Goal: Task Accomplishment & Management: Manage account settings

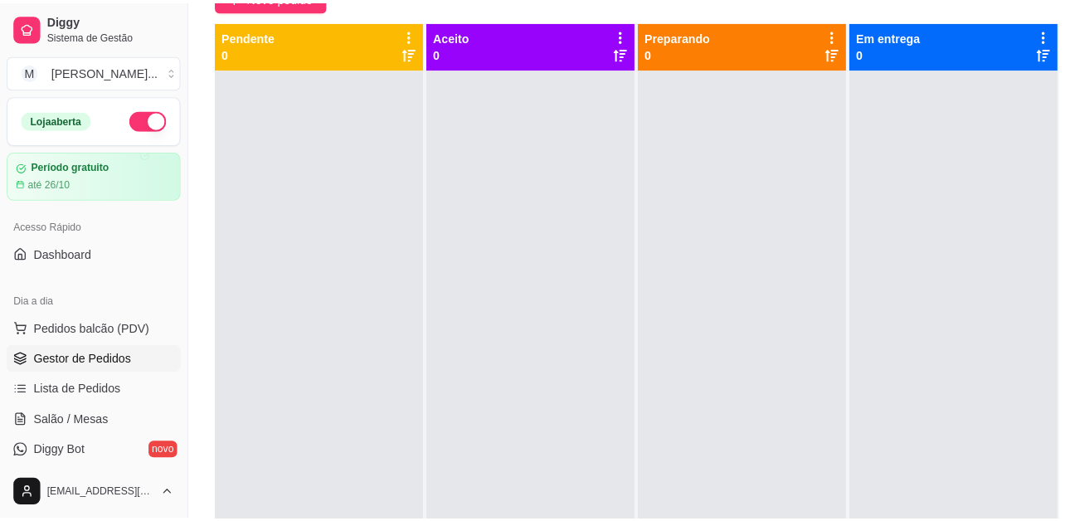
scroll to position [46, 0]
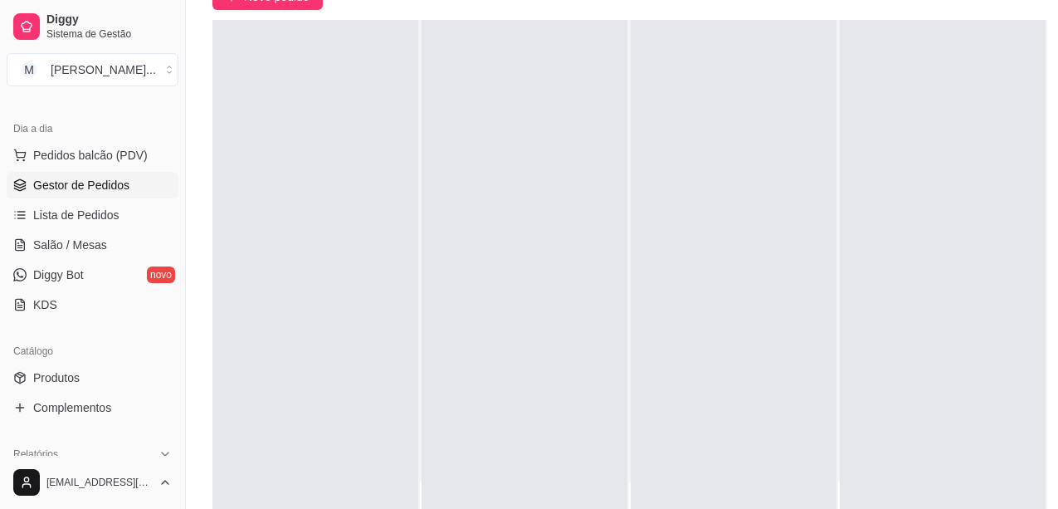
click at [948, 106] on div at bounding box center [943, 274] width 206 height 509
click at [948, 105] on div at bounding box center [943, 274] width 206 height 509
click at [115, 152] on span "Pedidos balcão (PDV)" at bounding box center [90, 155] width 115 height 17
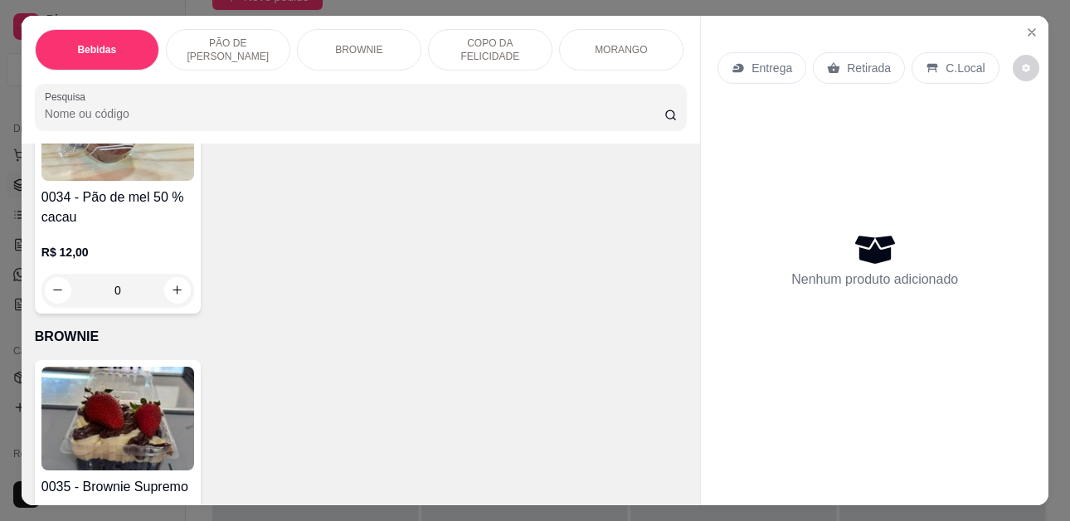
scroll to position [1328, 0]
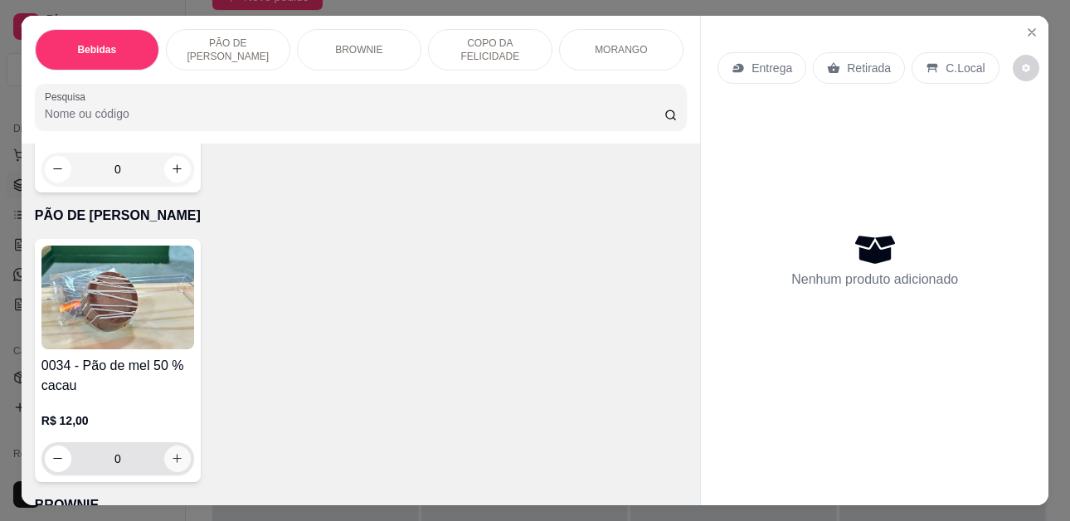
click at [171, 456] on button "increase-product-quantity" at bounding box center [177, 459] width 27 height 27
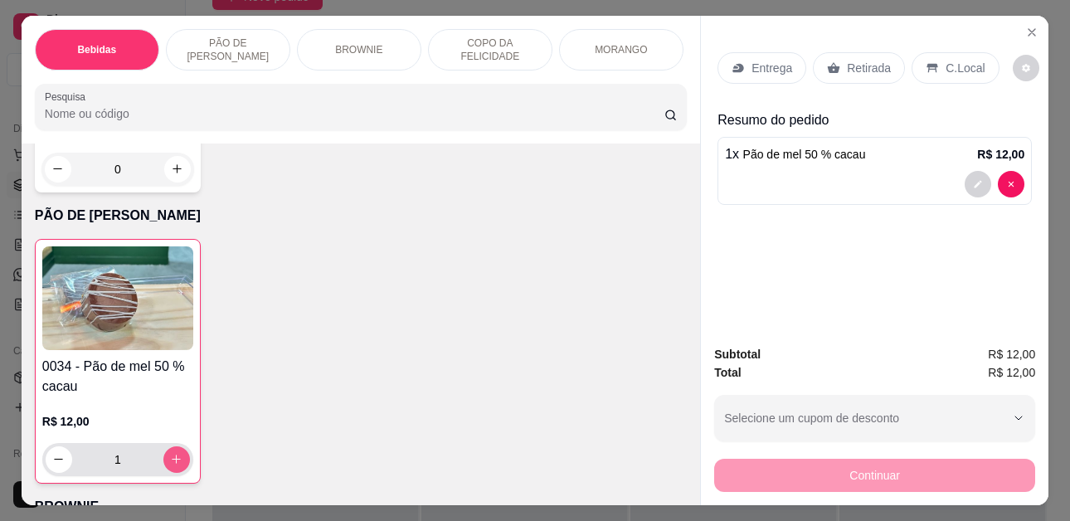
click at [171, 456] on button "increase-product-quantity" at bounding box center [176, 459] width 27 height 27
type input "2"
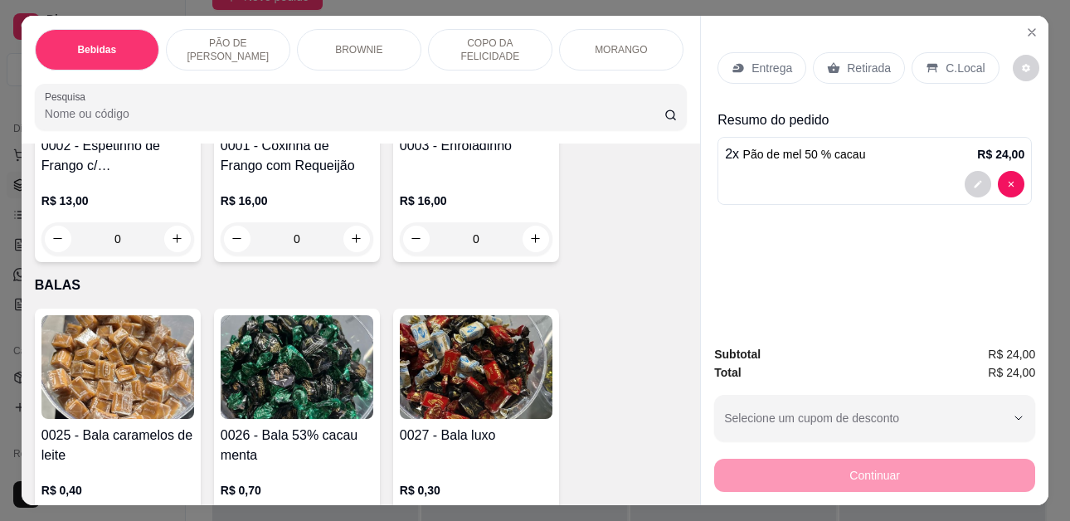
scroll to position [3817, 0]
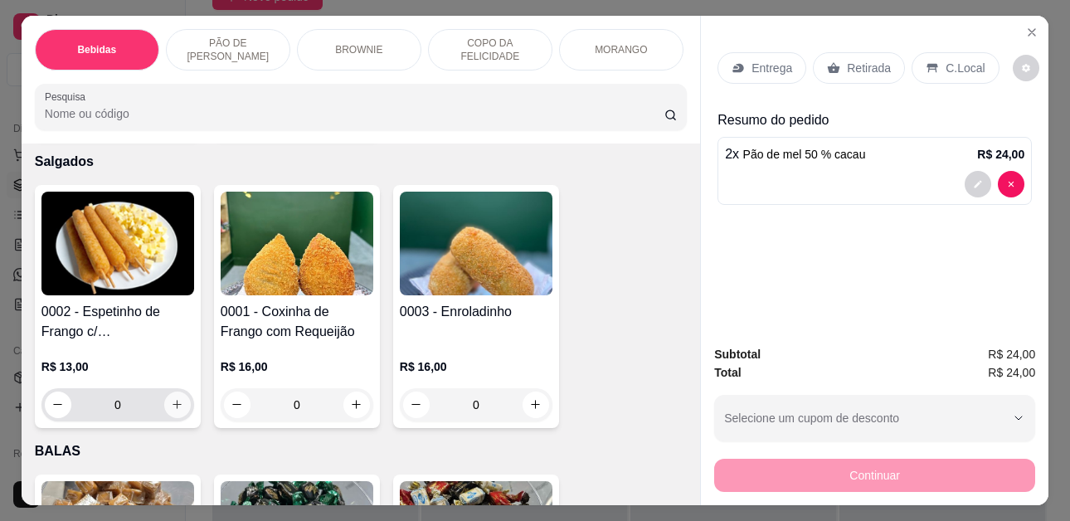
click at [177, 398] on icon "increase-product-quantity" at bounding box center [177, 404] width 12 height 12
type input "1"
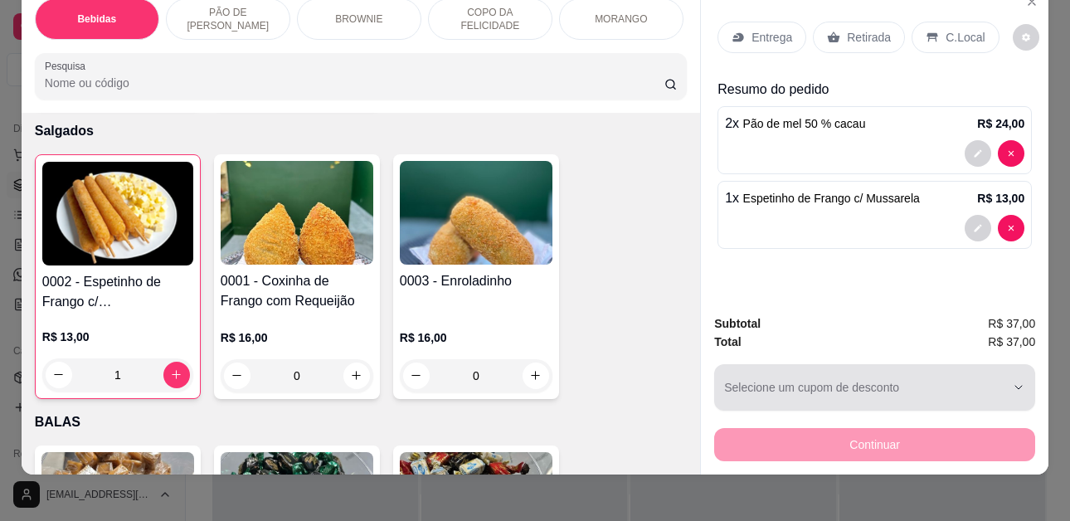
scroll to position [44, 0]
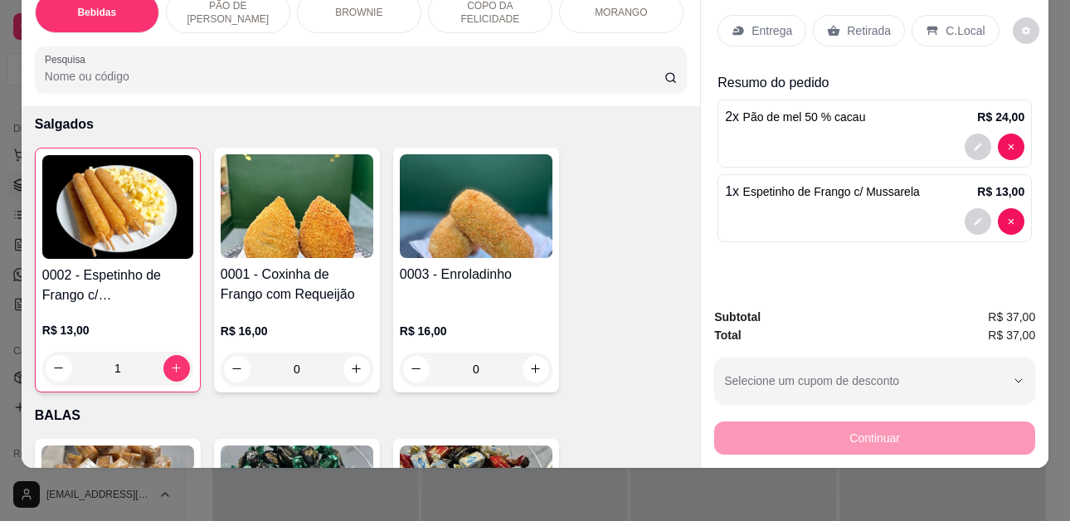
click at [931, 427] on div "Continuar" at bounding box center [874, 435] width 321 height 37
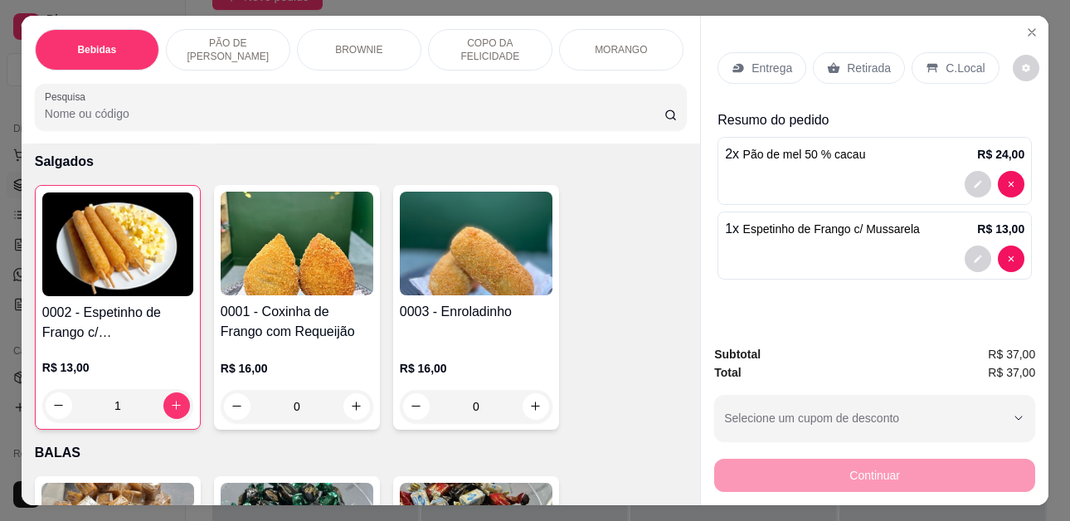
click at [954, 64] on p "C.Local" at bounding box center [965, 68] width 39 height 17
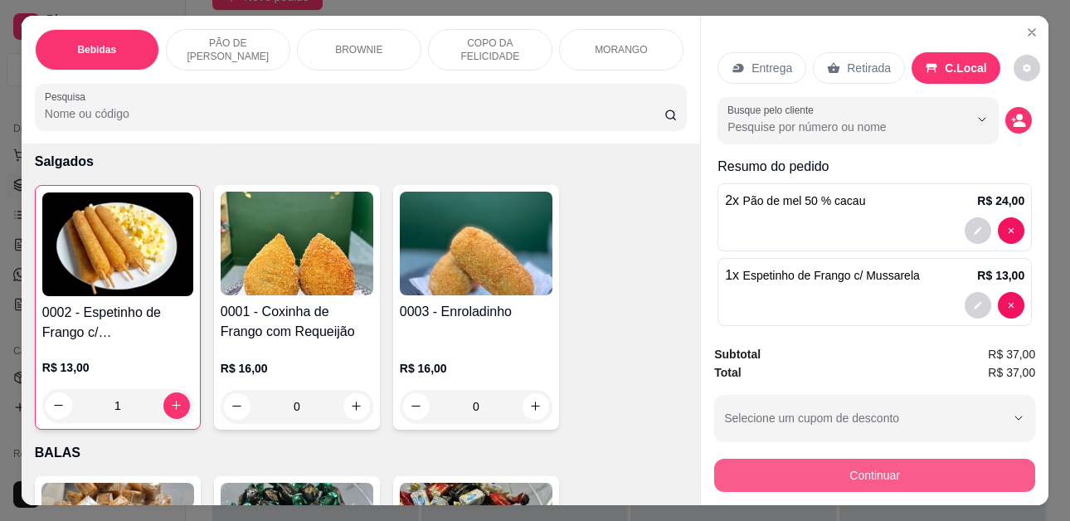
click at [946, 470] on button "Continuar" at bounding box center [874, 475] width 321 height 33
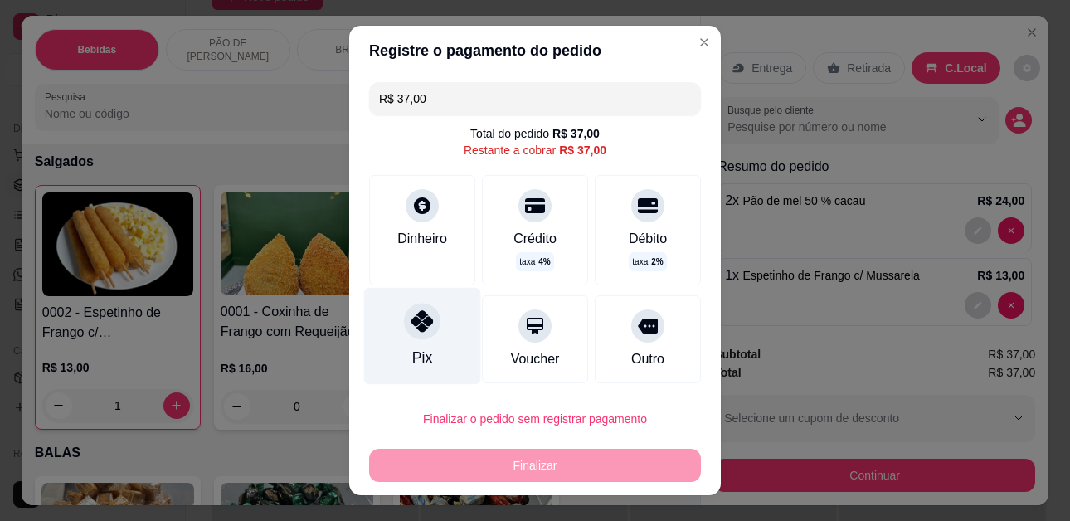
click at [418, 338] on div at bounding box center [422, 322] width 37 height 37
type input "R$ 0,00"
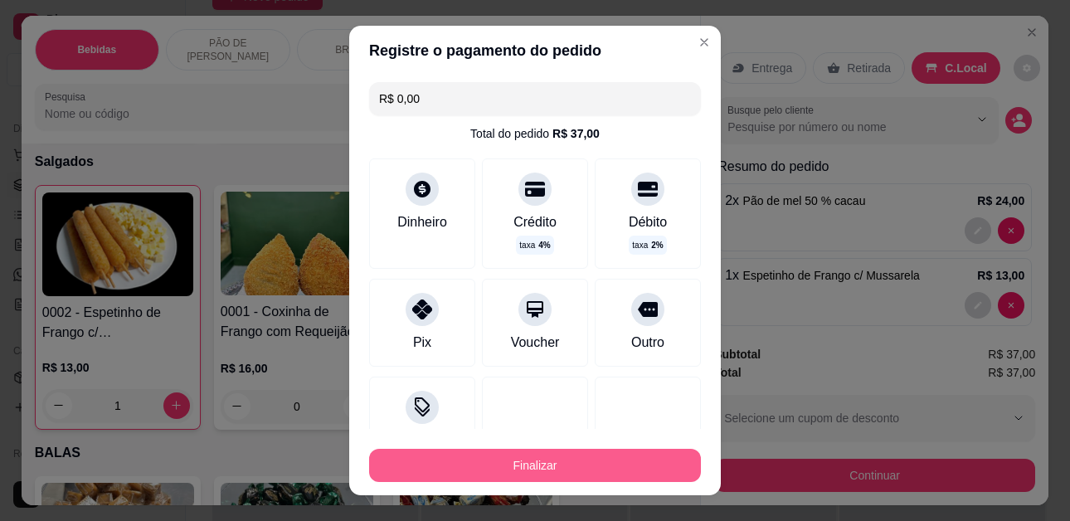
click at [516, 465] on button "Finalizar" at bounding box center [535, 465] width 332 height 33
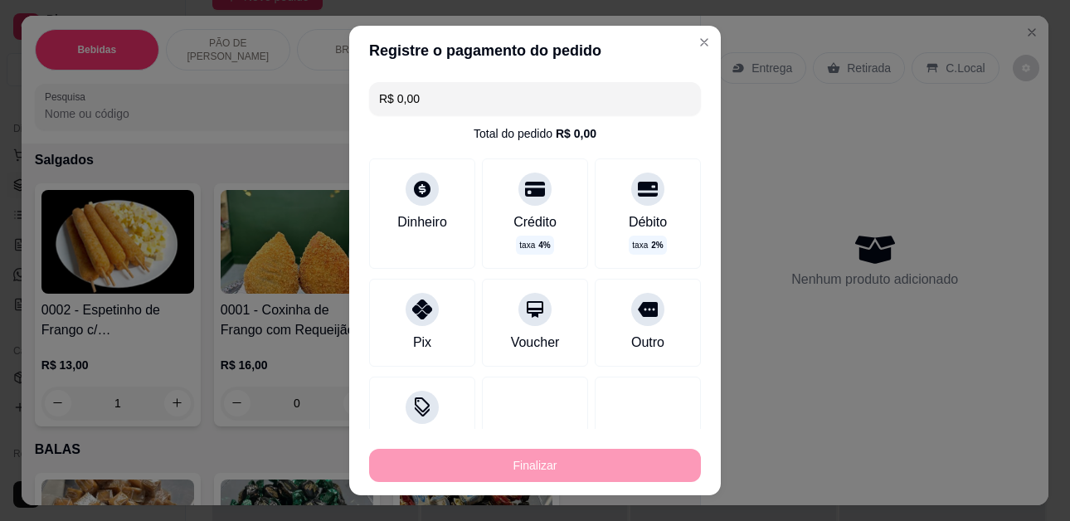
type input "0"
type input "-R$ 37,00"
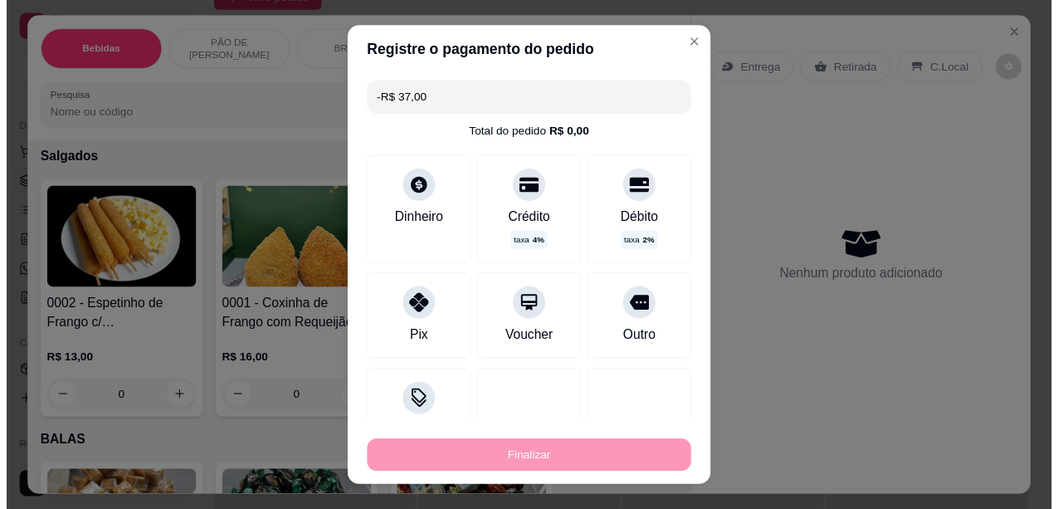
scroll to position [3815, 0]
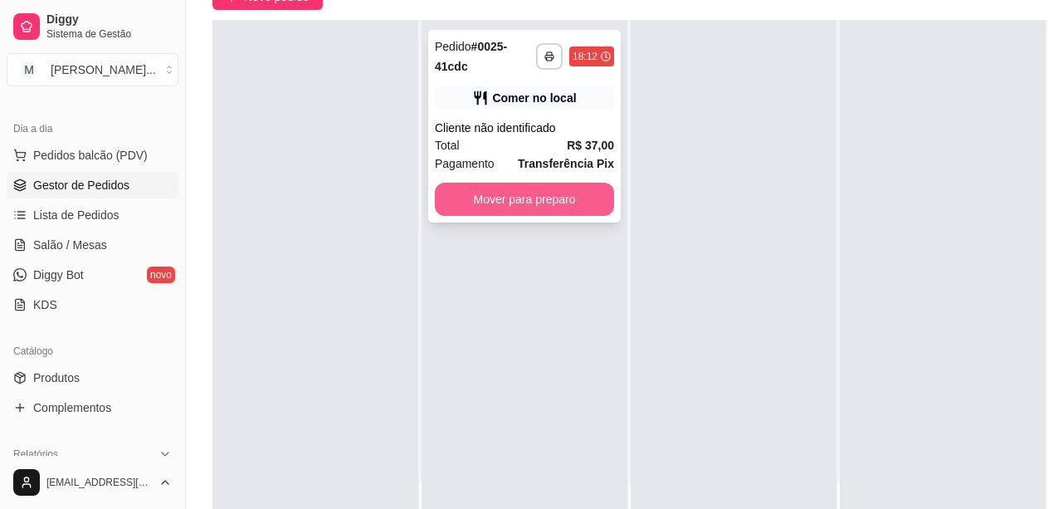
click at [538, 200] on button "Mover para preparo" at bounding box center [524, 199] width 179 height 33
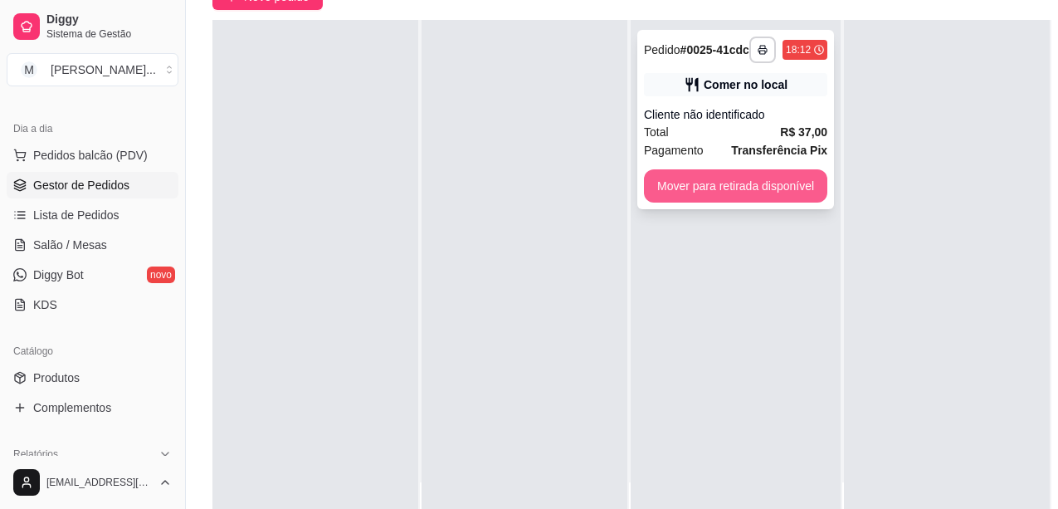
click at [719, 184] on button "Mover para retirada disponível" at bounding box center [735, 185] width 183 height 33
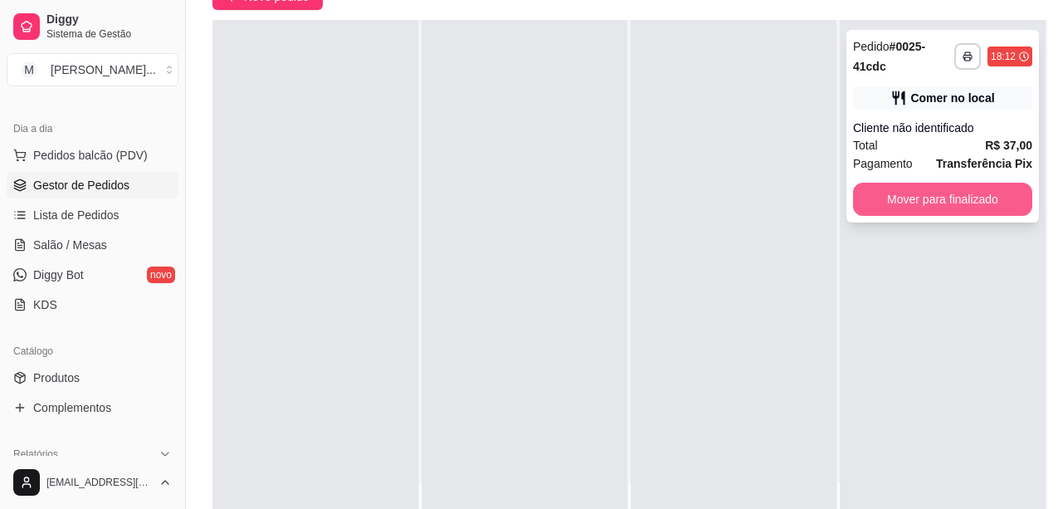
click at [961, 187] on button "Mover para finalizado" at bounding box center [942, 199] width 179 height 33
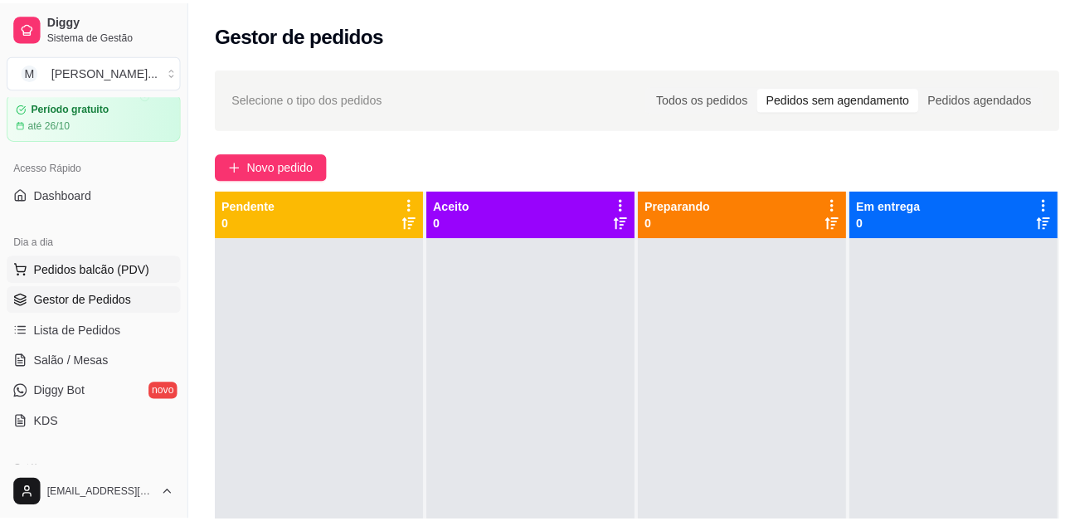
scroll to position [83, 0]
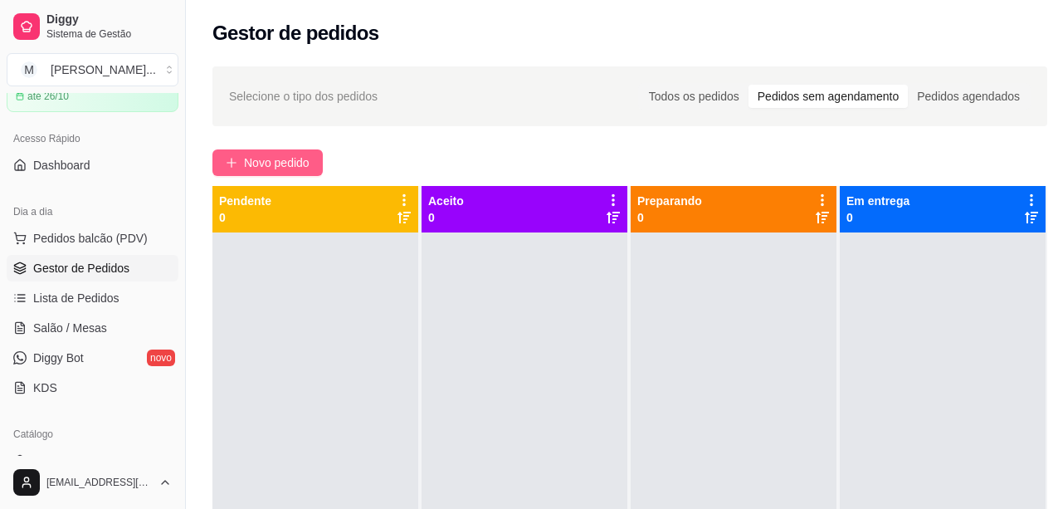
click at [279, 163] on span "Novo pedido" at bounding box center [277, 162] width 66 height 18
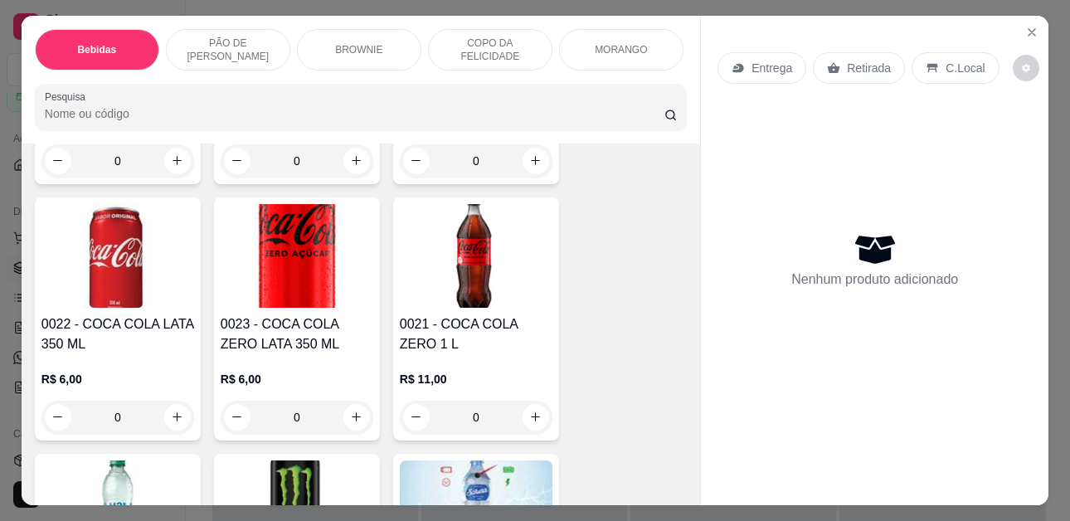
scroll to position [581, 0]
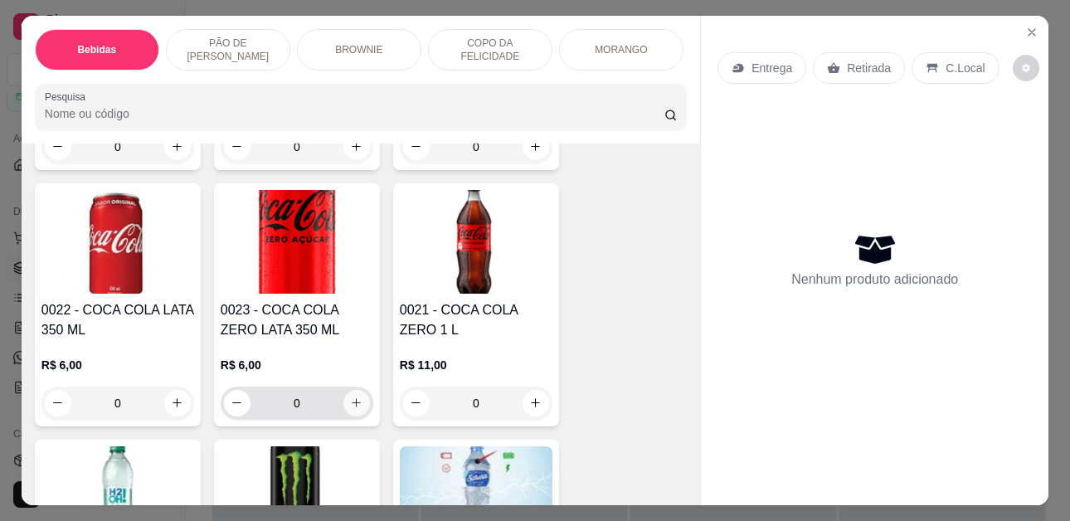
click at [348, 401] on button "increase-product-quantity" at bounding box center [357, 403] width 27 height 27
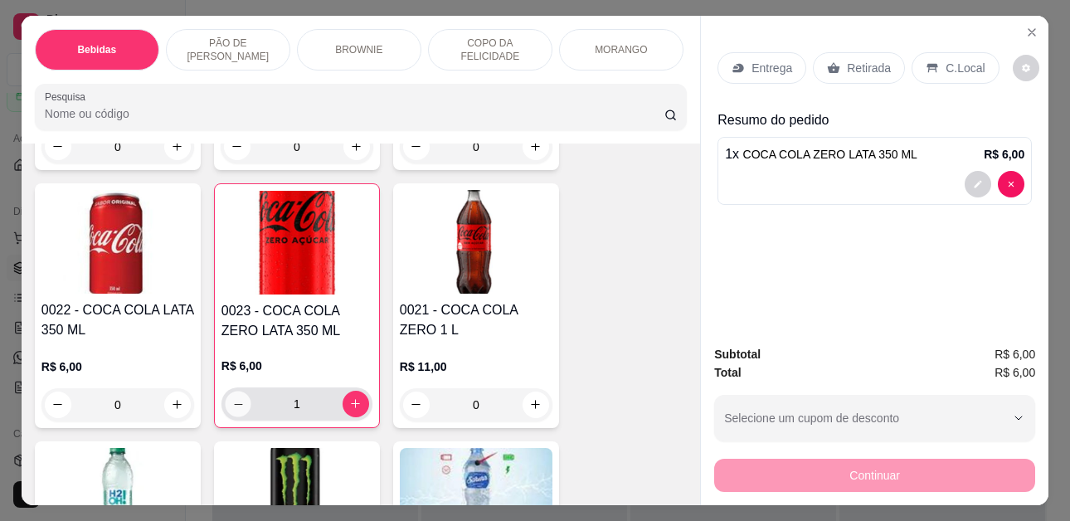
click at [232, 411] on icon "decrease-product-quantity" at bounding box center [238, 404] width 12 height 12
type input "0"
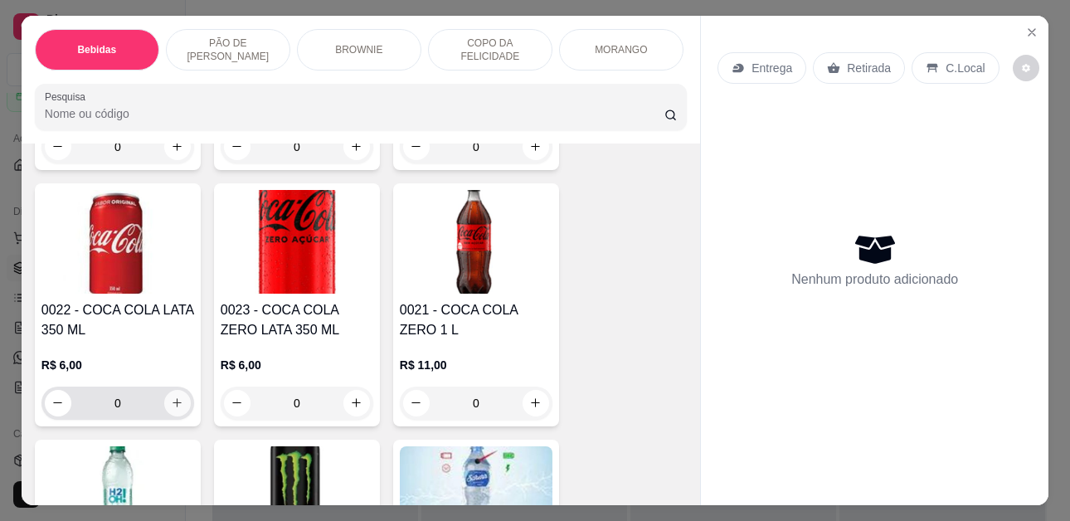
click at [171, 408] on icon "increase-product-quantity" at bounding box center [177, 403] width 12 height 12
type input "1"
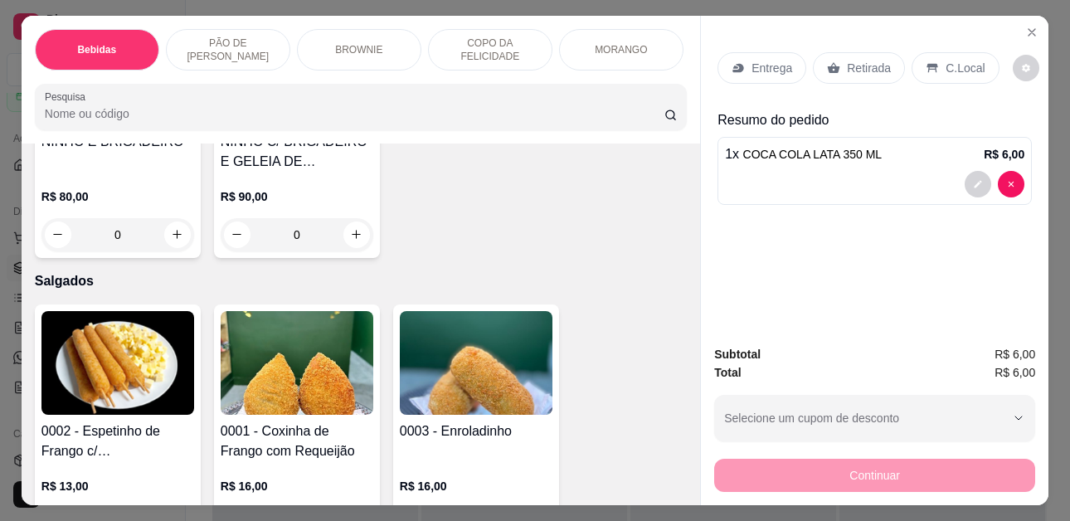
scroll to position [3863, 0]
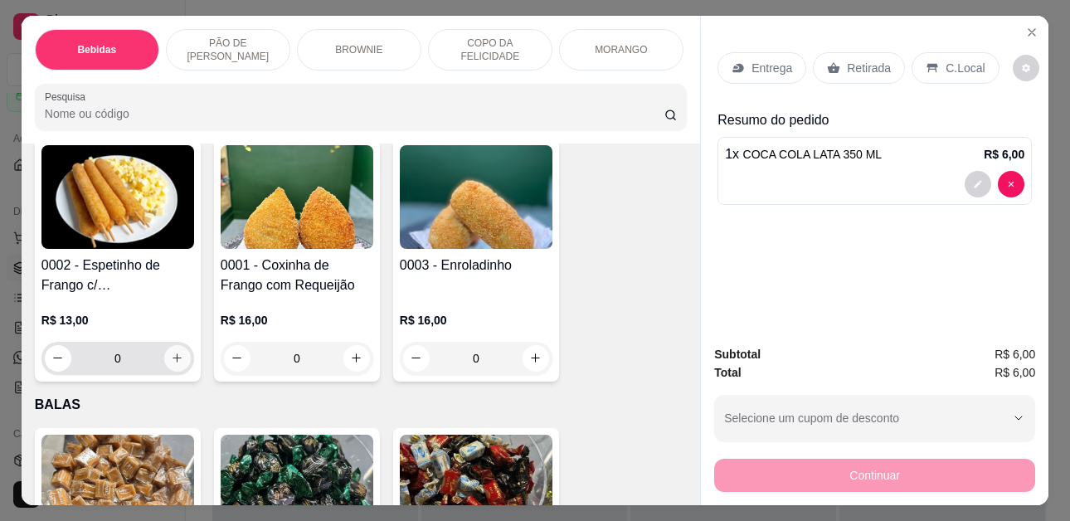
click at [170, 351] on button "increase-product-quantity" at bounding box center [177, 358] width 27 height 27
type input "1"
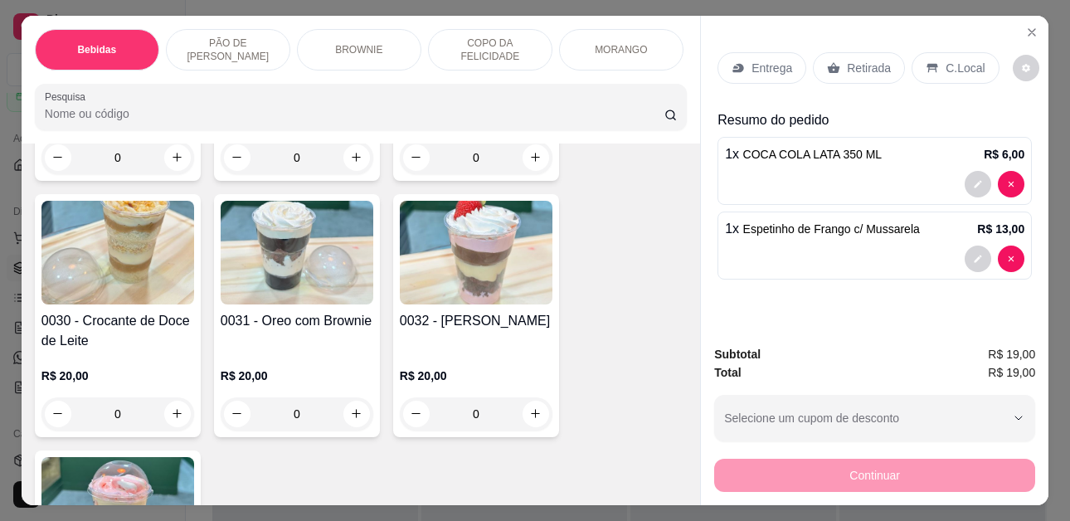
scroll to position [2868, 0]
